Goal: Transaction & Acquisition: Download file/media

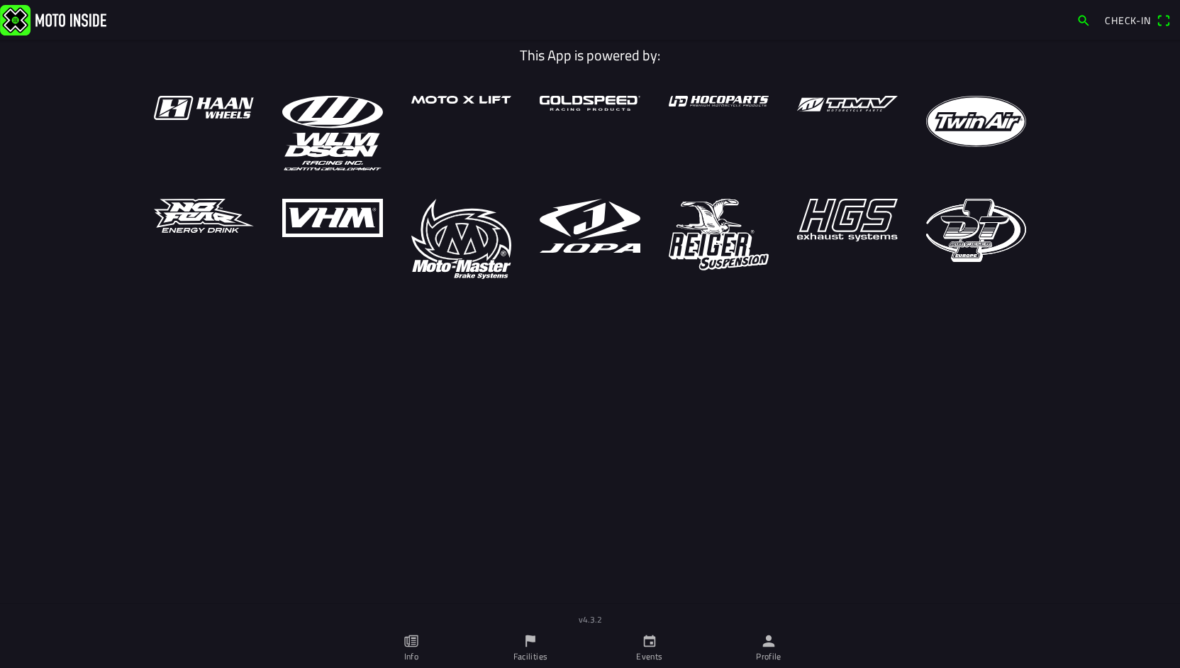
click at [647, 636] on icon "calendar" at bounding box center [650, 641] width 16 height 16
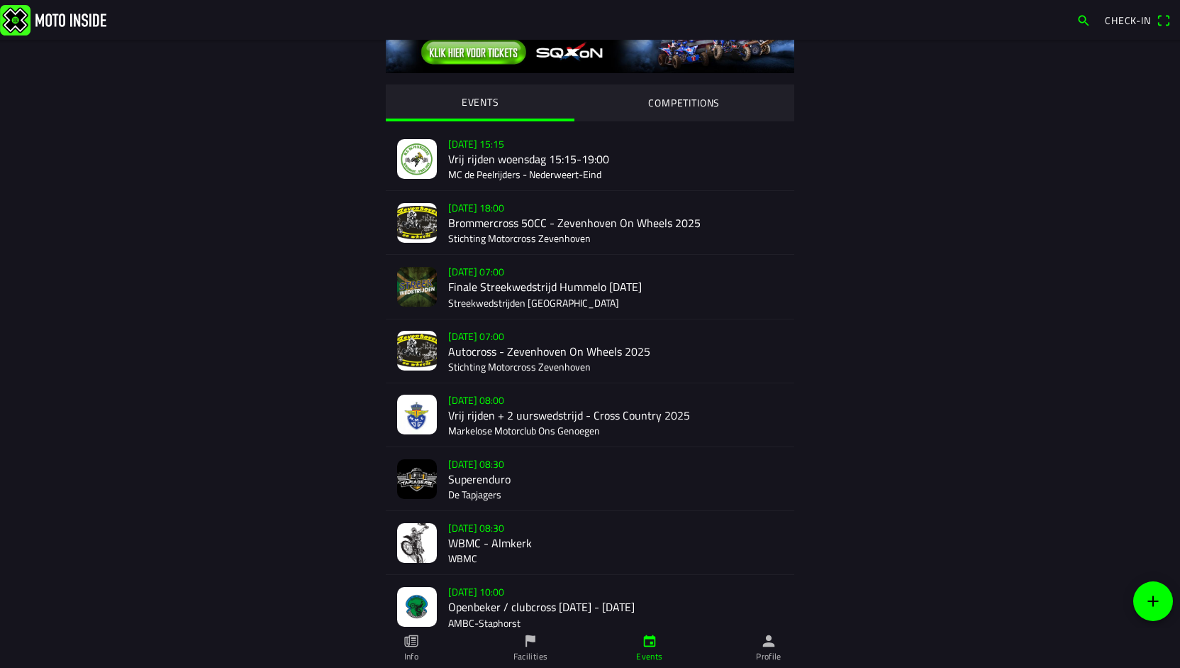
scroll to position [71, 0]
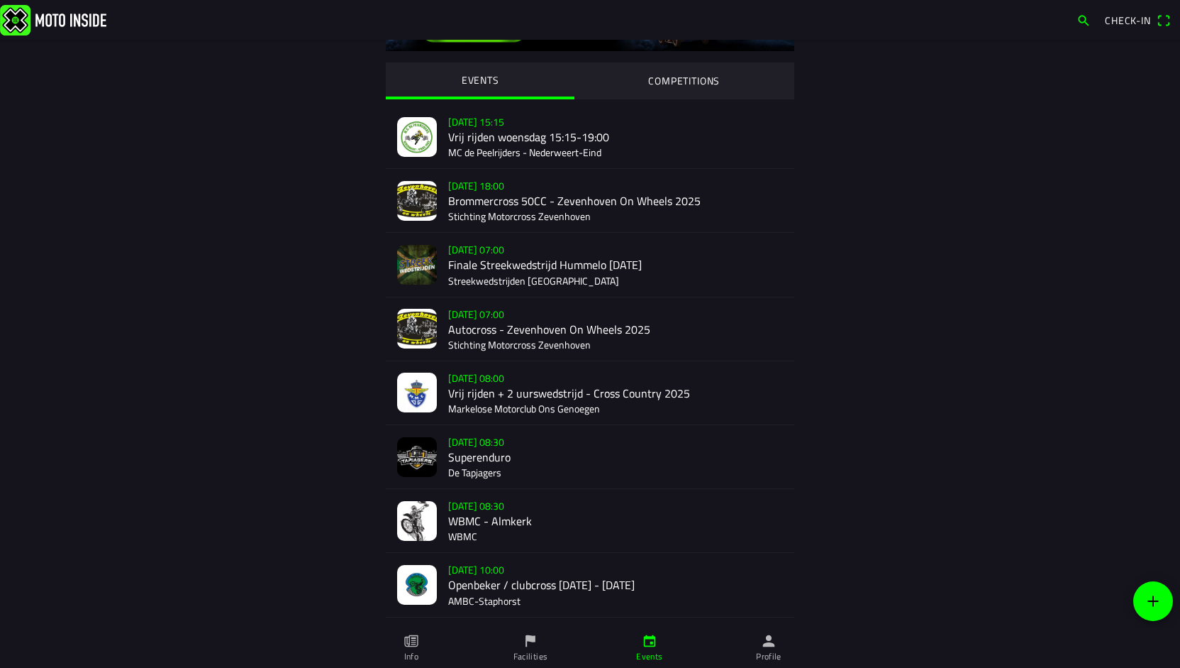
click at [512, 336] on div "[DATE] 07:00 Autocross - [GEOGRAPHIC_DATA] On Wheels 2025 Stichting Motorcross …" at bounding box center [615, 328] width 335 height 63
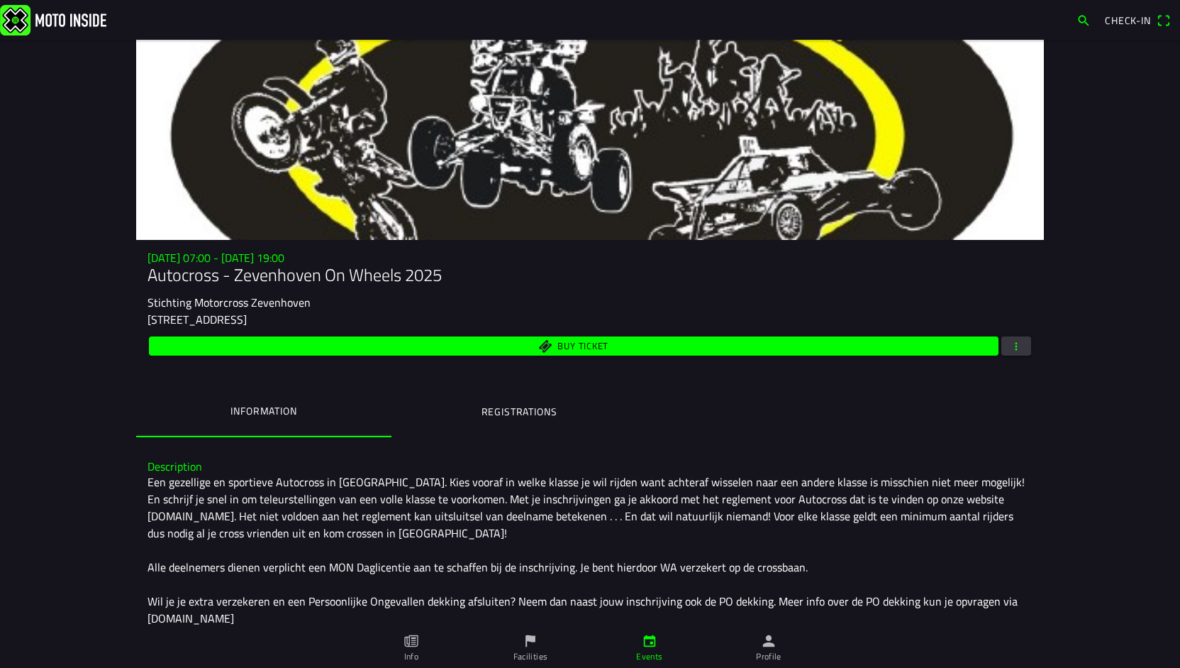
click at [1017, 347] on span "button" at bounding box center [1016, 345] width 13 height 19
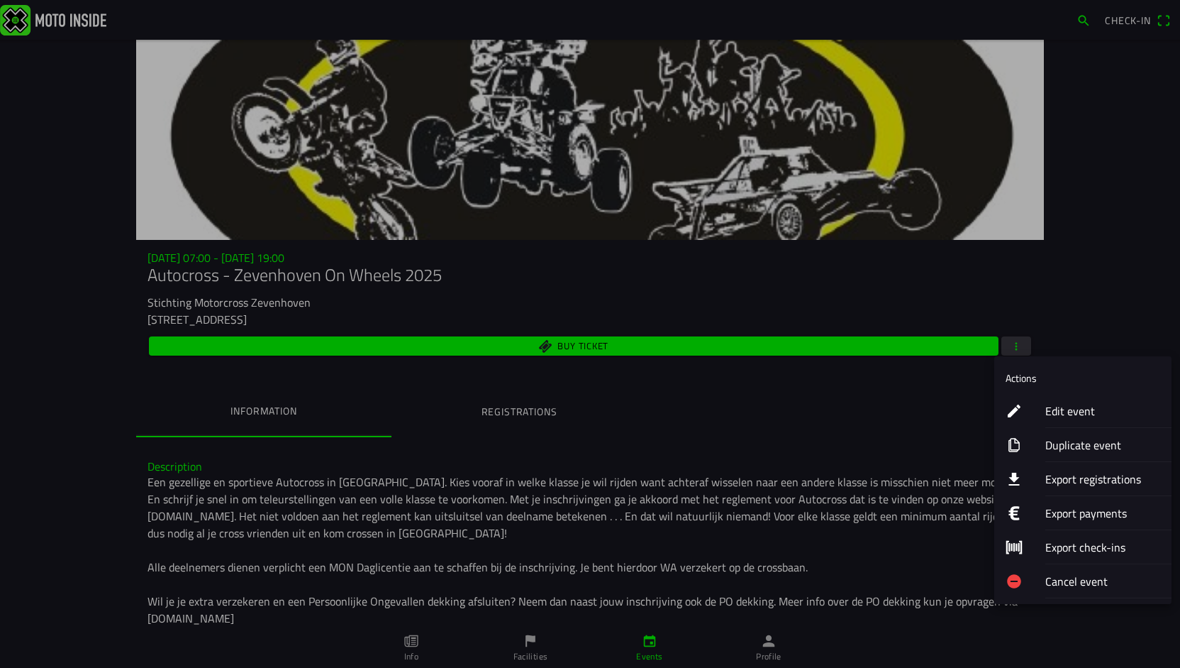
click at [1072, 479] on ion-label "Export registrations" at bounding box center [1103, 478] width 115 height 17
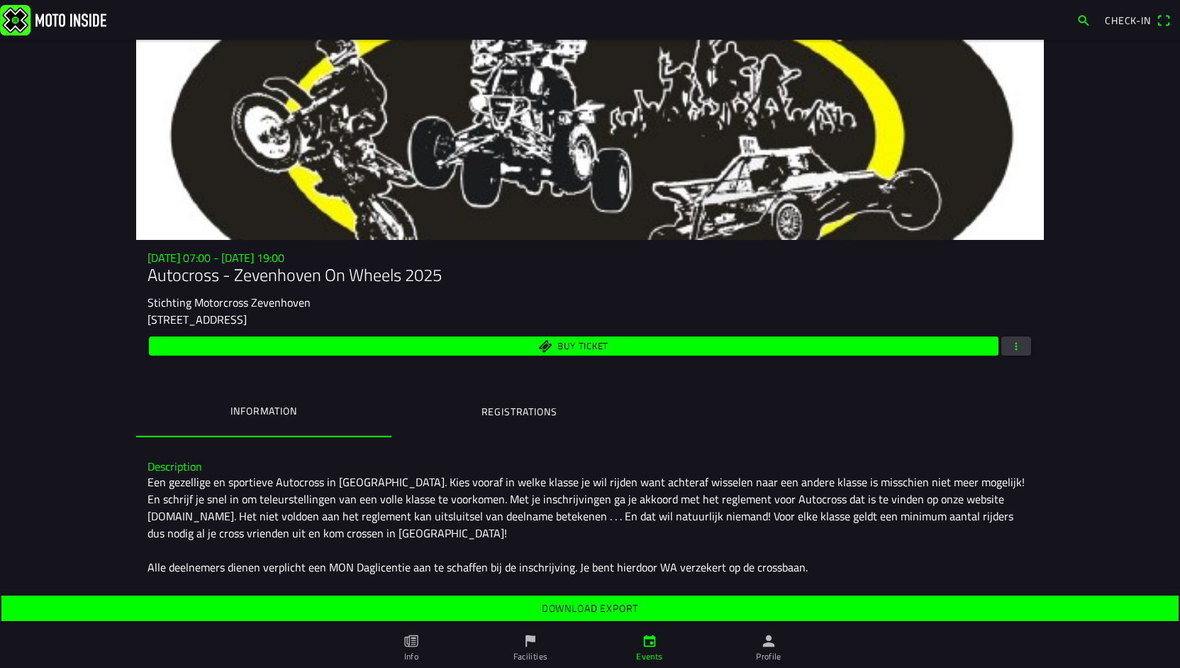
click at [0, 0] on slot "Download export" at bounding box center [0, 0] width 0 height 0
drag, startPoint x: 1095, startPoint y: 4, endPoint x: 1095, endPoint y: 525, distance: 521.4
click at [1092, 530] on main "[DATE] 07:00 - [DATE] 19:00 Autocross - Zevenhoven On Wheels 2025 Stichting Mot…" at bounding box center [590, 334] width 1180 height 588
